Goal: Information Seeking & Learning: Learn about a topic

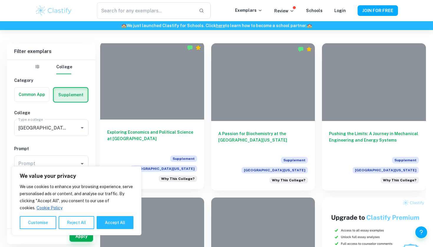
scroll to position [126, 0]
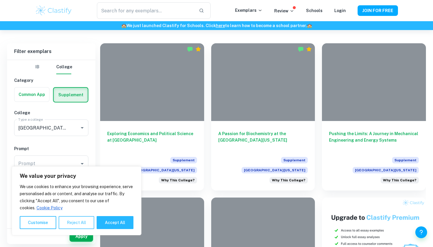
click at [76, 220] on button "Reject All" at bounding box center [77, 222] width 36 height 13
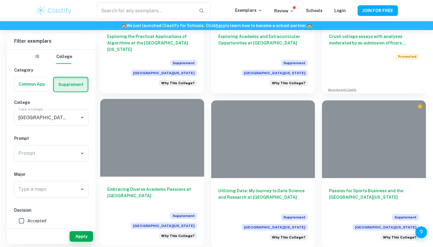
scroll to position [380, 0]
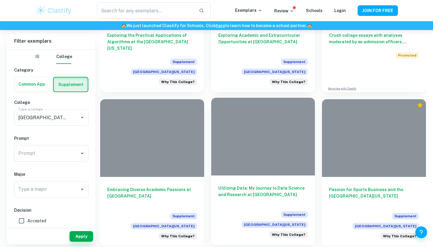
click at [258, 192] on h6 "Utilizing Data: My Journey to Data Science and Research at [GEOGRAPHIC_DATA]" at bounding box center [263, 194] width 90 height 19
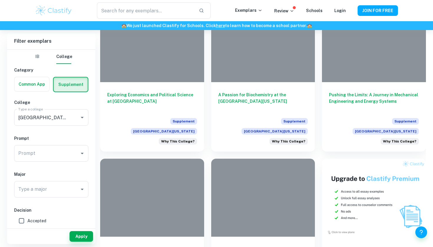
scroll to position [166, 0]
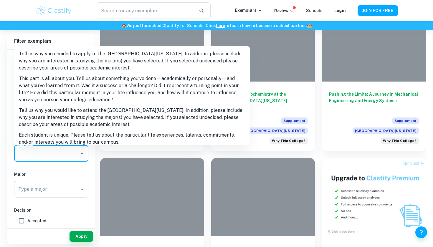
click at [76, 151] on input "Prompt" at bounding box center [47, 153] width 60 height 11
click at [68, 187] on input "Type a major" at bounding box center [47, 189] width 60 height 11
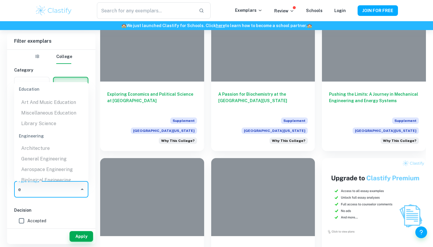
scroll to position [0, 0]
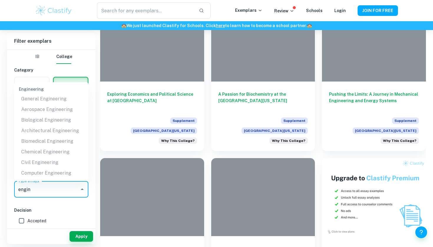
scroll to position [8, 0]
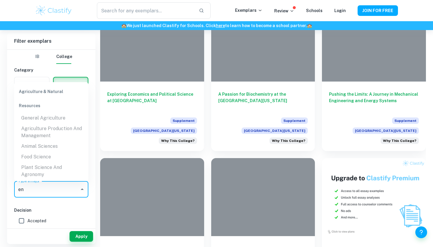
type input "e"
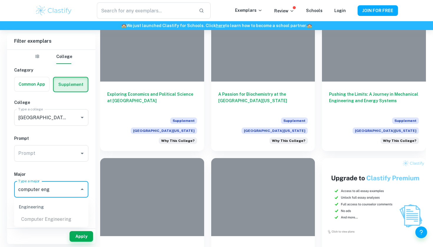
click at [41, 218] on ul "Computer Engineering" at bounding box center [51, 219] width 74 height 11
type input "computer engineering"
click at [83, 194] on div "computer engineering Type a major" at bounding box center [51, 189] width 74 height 17
click at [82, 188] on icon "Close" at bounding box center [82, 189] width 7 height 7
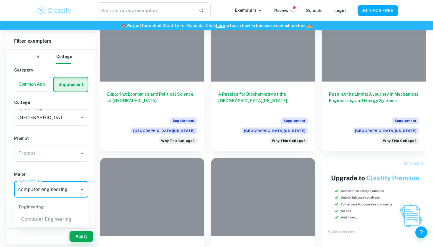
click at [74, 189] on input "computer engineering" at bounding box center [47, 189] width 60 height 11
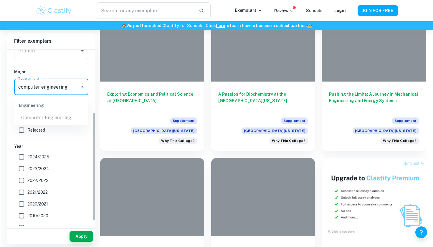
scroll to position [106, 0]
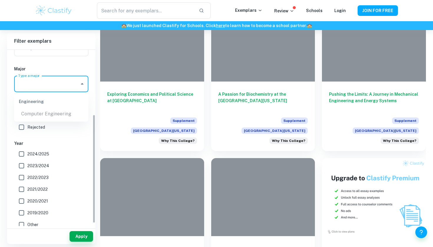
click at [65, 148] on label "2024/2025" at bounding box center [50, 154] width 68 height 12
click at [27, 148] on input "2024/2025" at bounding box center [22, 154] width 12 height 12
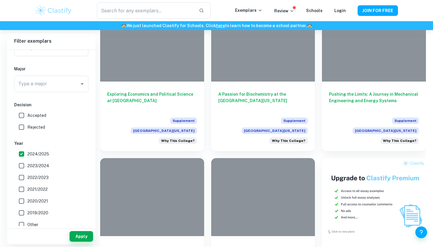
click at [37, 152] on span "2024/2025" at bounding box center [38, 154] width 22 height 6
click at [27, 152] on input "2024/2025" at bounding box center [22, 154] width 12 height 12
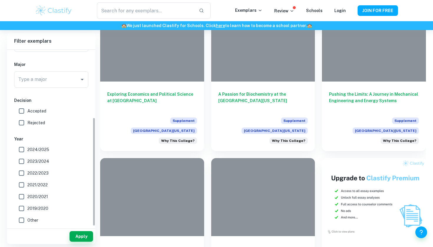
scroll to position [110, 0]
click at [28, 143] on div "Year 2024/2025 2023/2024 2022/2023 2021/2022 2020/2021 2019/2020 Other" at bounding box center [51, 181] width 74 height 90
click at [23, 148] on input "2024/2025" at bounding box center [22, 150] width 12 height 12
checkbox input "true"
click at [24, 114] on input "Accepted" at bounding box center [22, 111] width 12 height 12
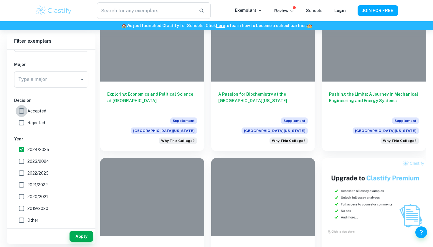
checkbox input "true"
click at [85, 236] on button "Apply" at bounding box center [82, 236] width 24 height 11
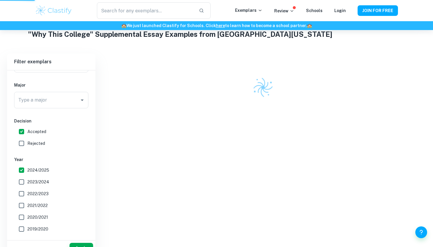
scroll to position [98, 0]
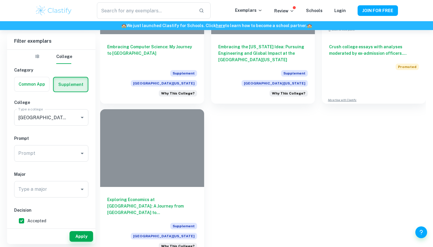
scroll to position [372, 0]
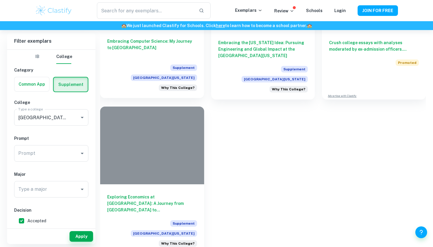
click at [133, 65] on div "Supplement [GEOGRAPHIC_DATA][US_STATE] Why This College?" at bounding box center [152, 78] width 90 height 27
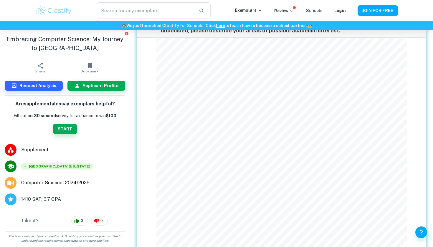
scroll to position [34, 0]
